Goal: Transaction & Acquisition: Purchase product/service

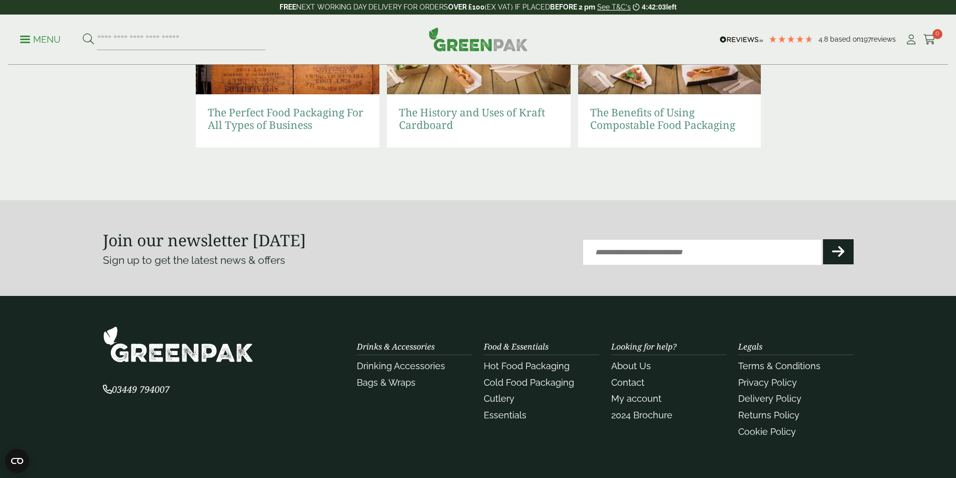
scroll to position [2246, 0]
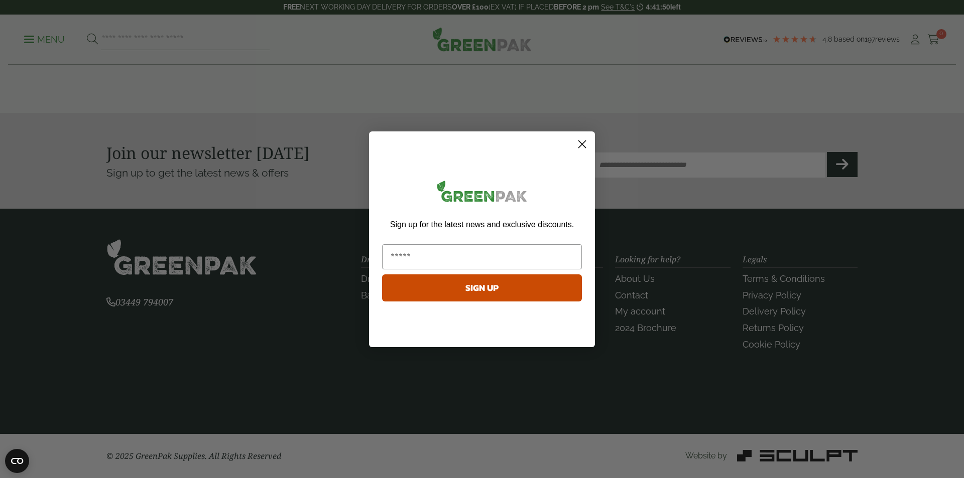
click at [583, 140] on circle "Close dialog" at bounding box center [582, 144] width 17 height 17
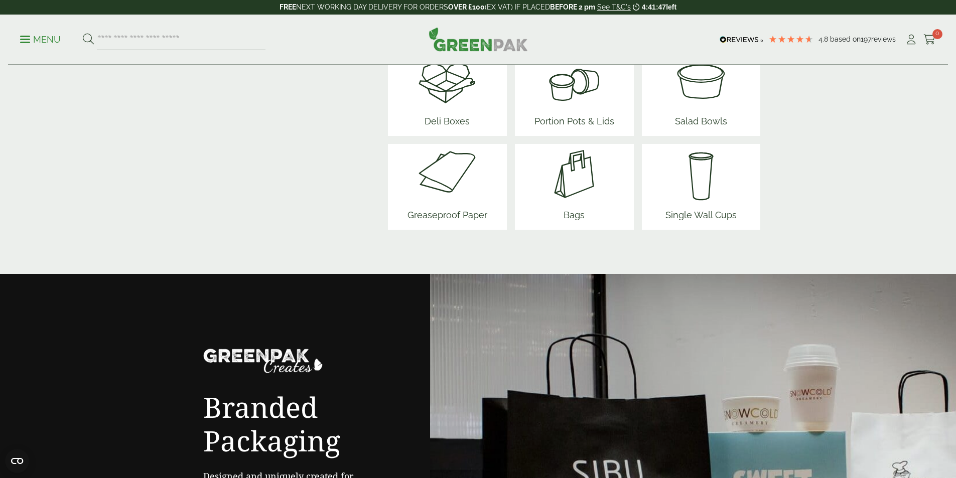
scroll to position [1041, 0]
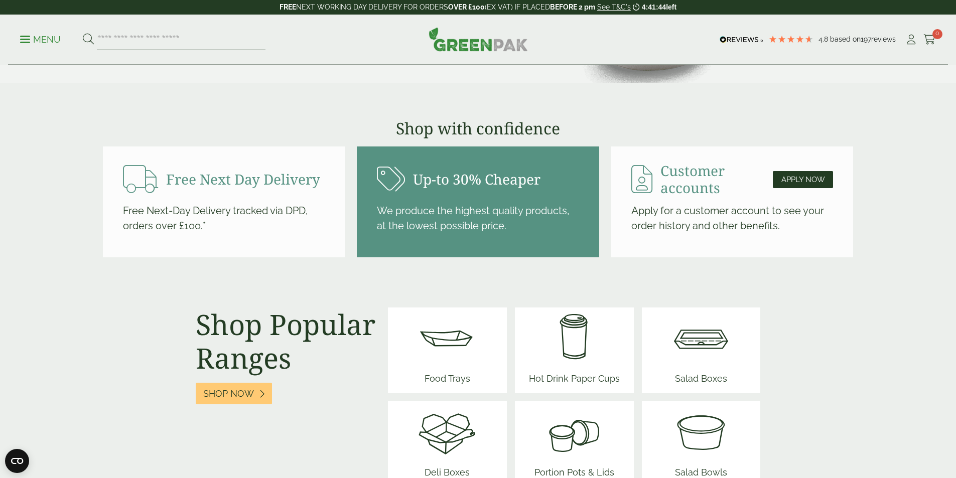
click at [176, 43] on input "search" at bounding box center [181, 39] width 169 height 21
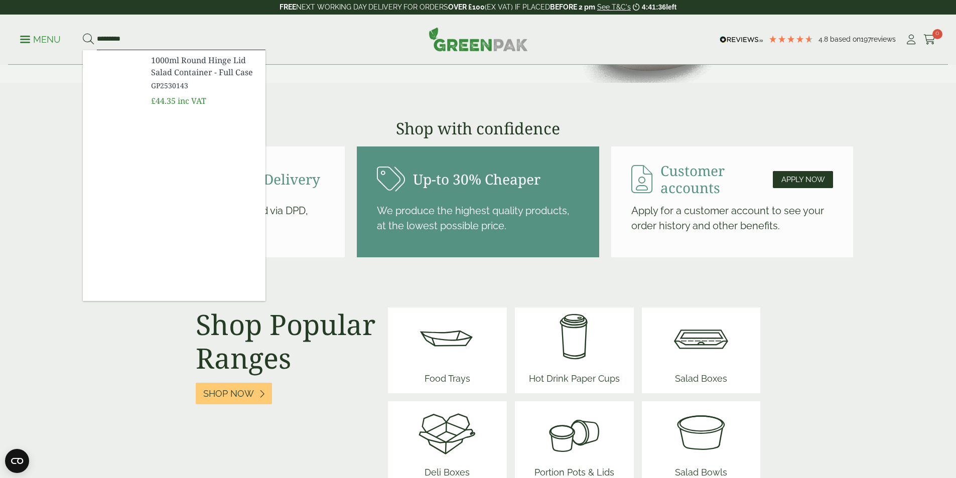
type input "*********"
click at [83, 33] on button at bounding box center [88, 39] width 11 height 13
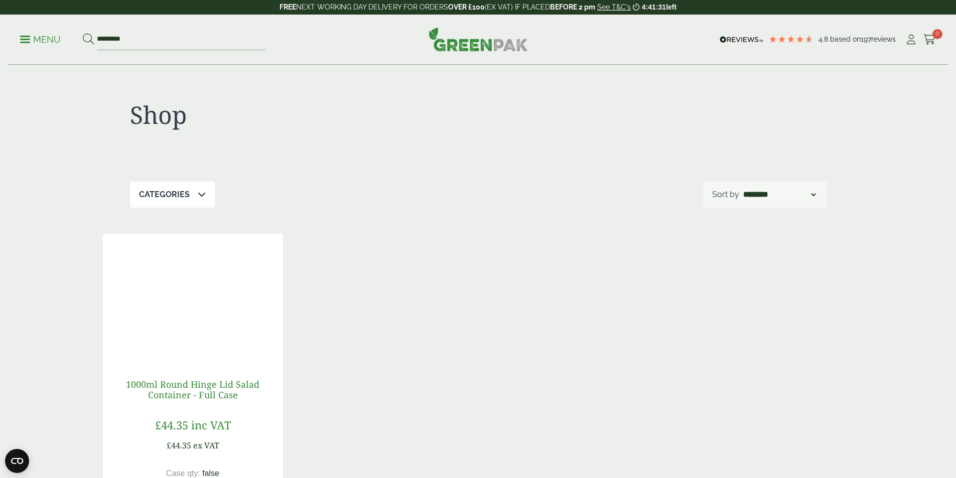
click at [187, 390] on link "1000ml Round Hinge Lid Salad Container - Full Case" at bounding box center [193, 389] width 134 height 23
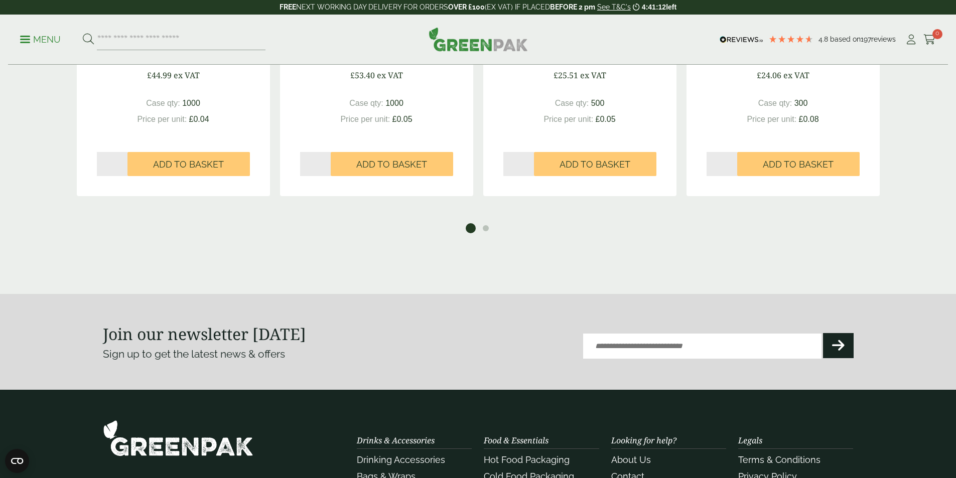
scroll to position [1336, 0]
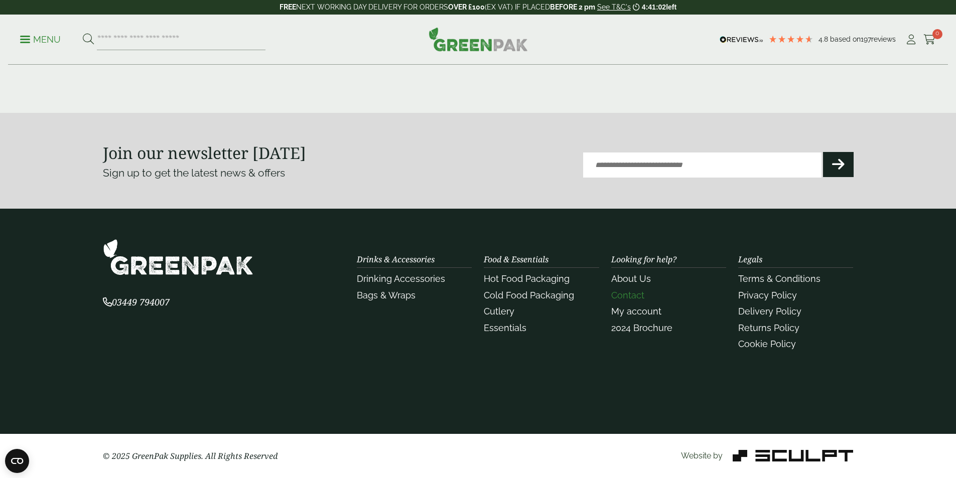
click at [631, 292] on link "Contact" at bounding box center [627, 295] width 33 height 11
